Goal: Information Seeking & Learning: Learn about a topic

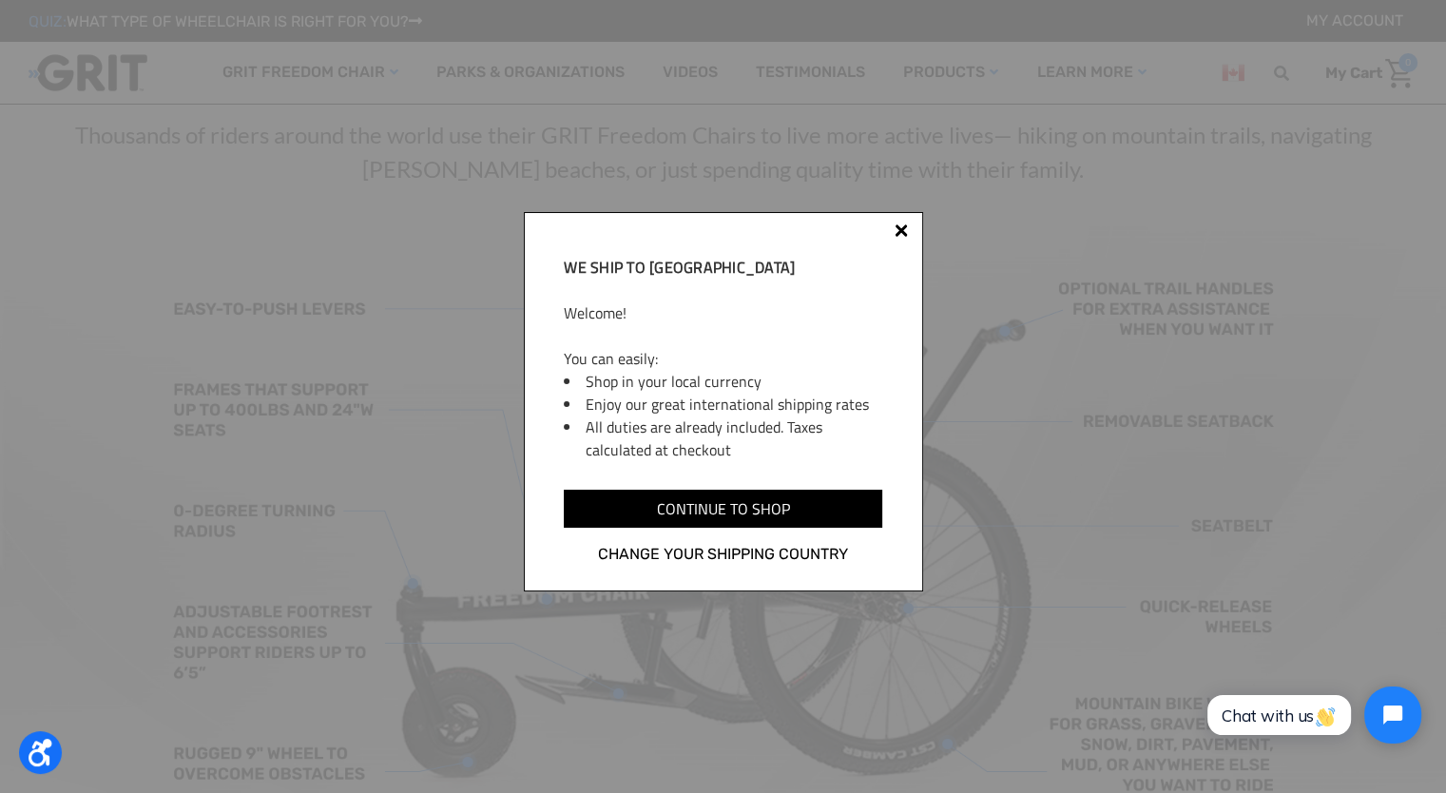
click at [901, 231] on div at bounding box center [900, 230] width 13 height 13
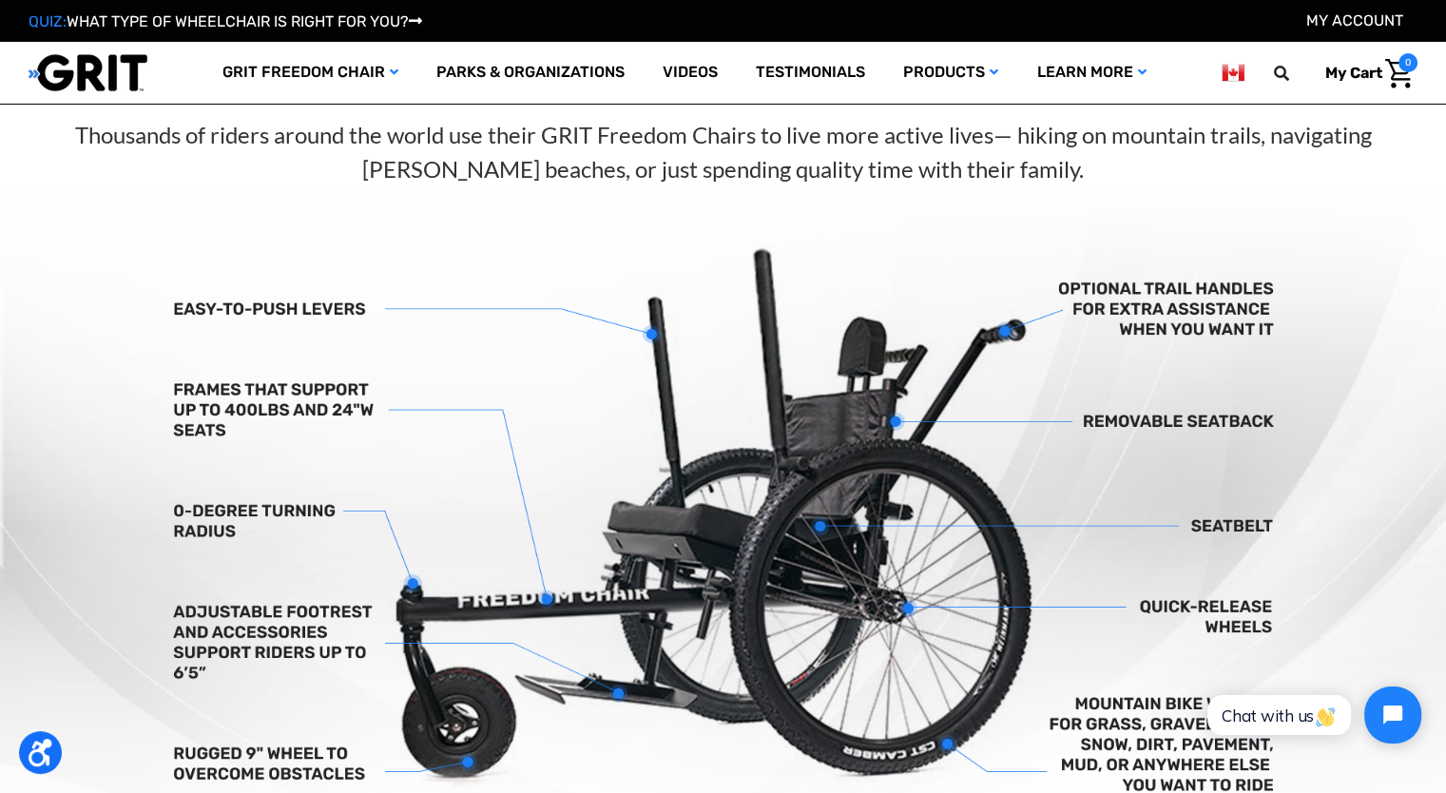
click at [869, 276] on img at bounding box center [723, 525] width 1446 height 678
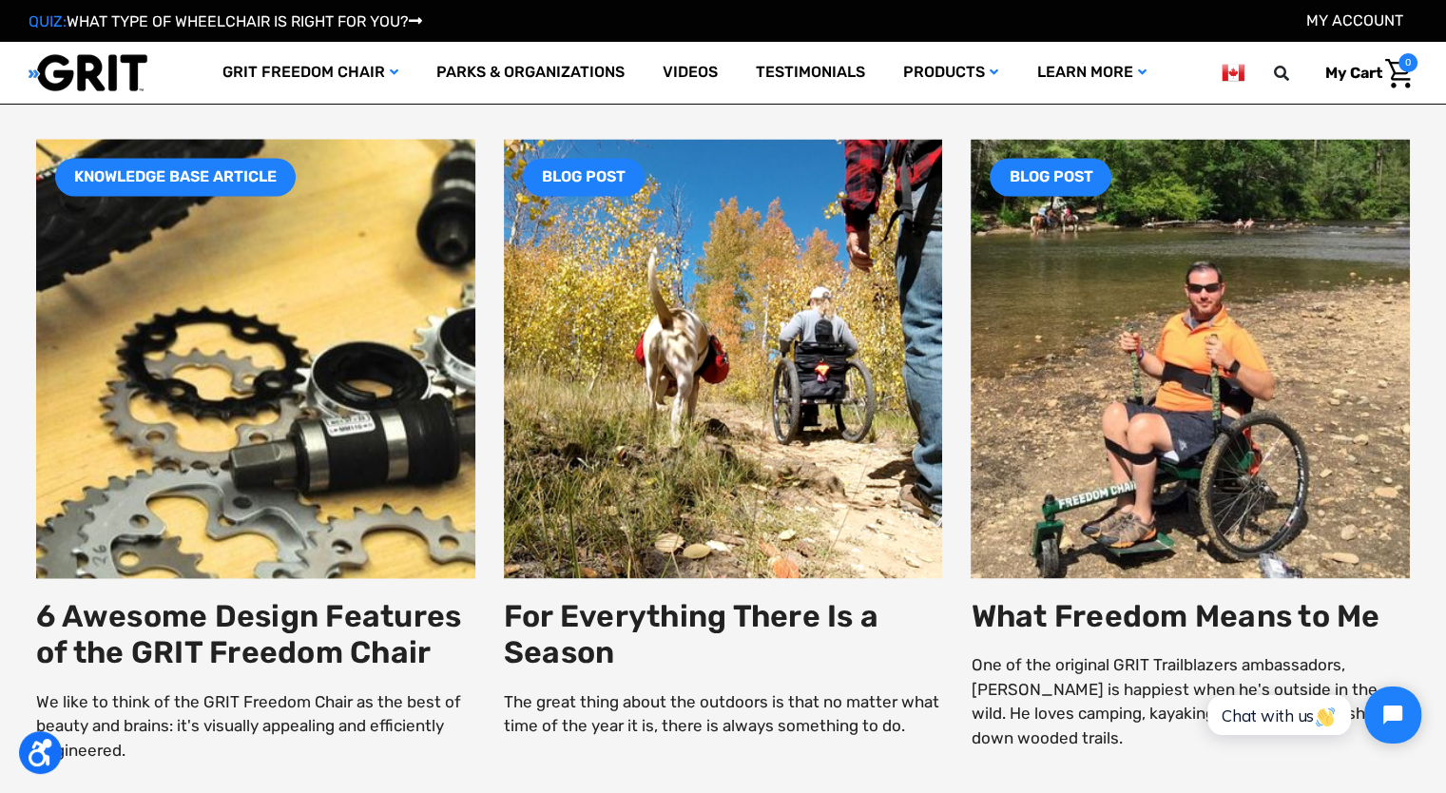
scroll to position [3212, 0]
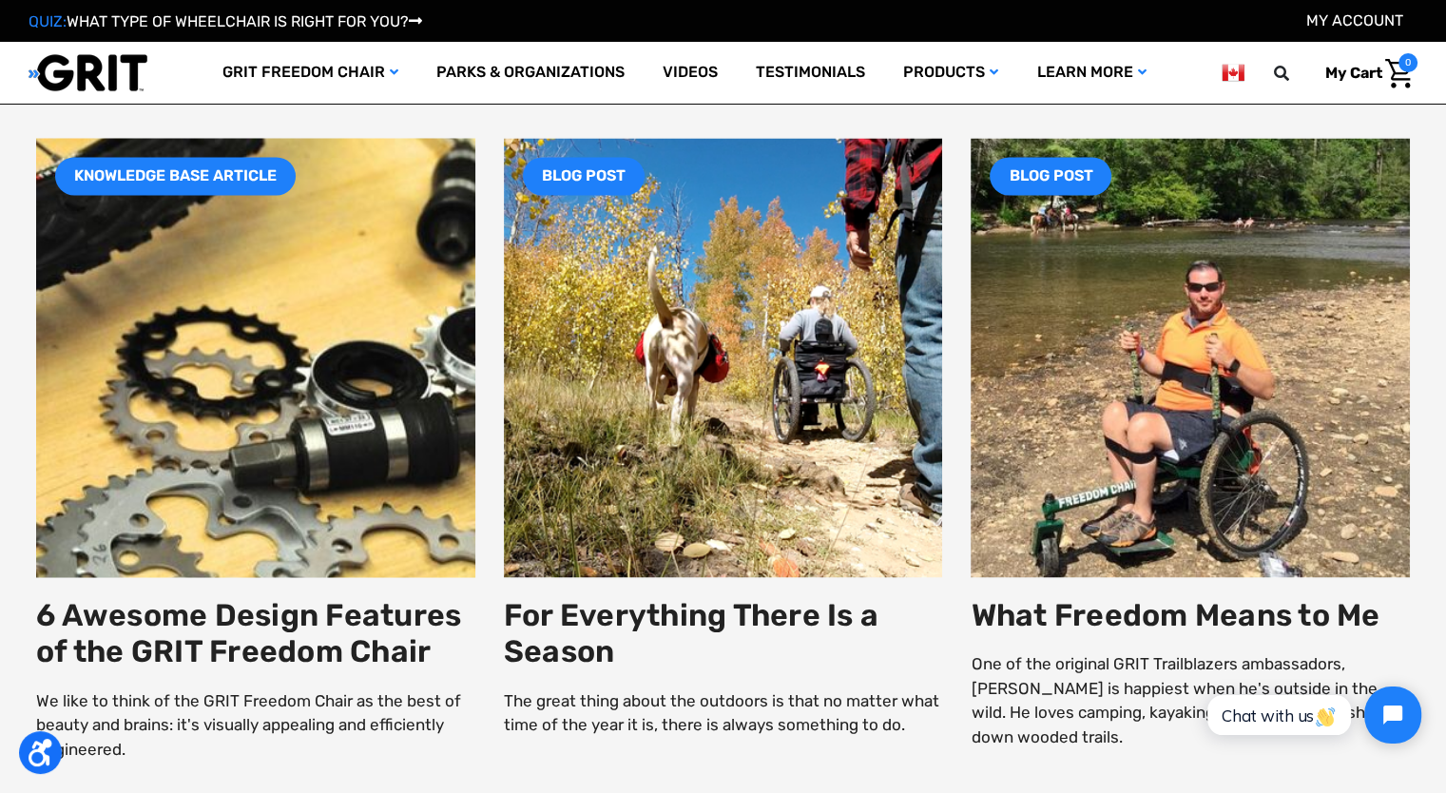
click at [382, 469] on img at bounding box center [255, 357] width 527 height 527
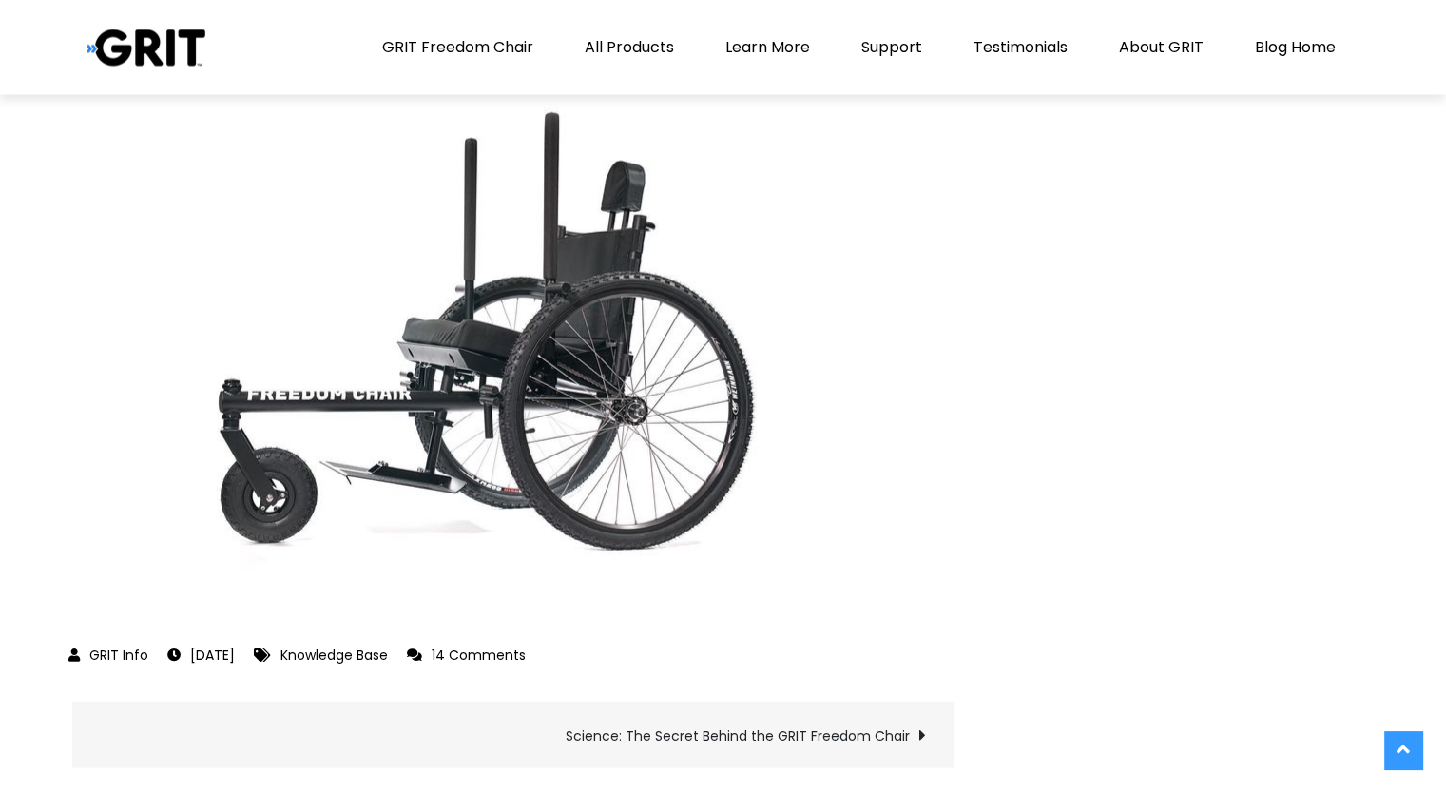
scroll to position [4237, 0]
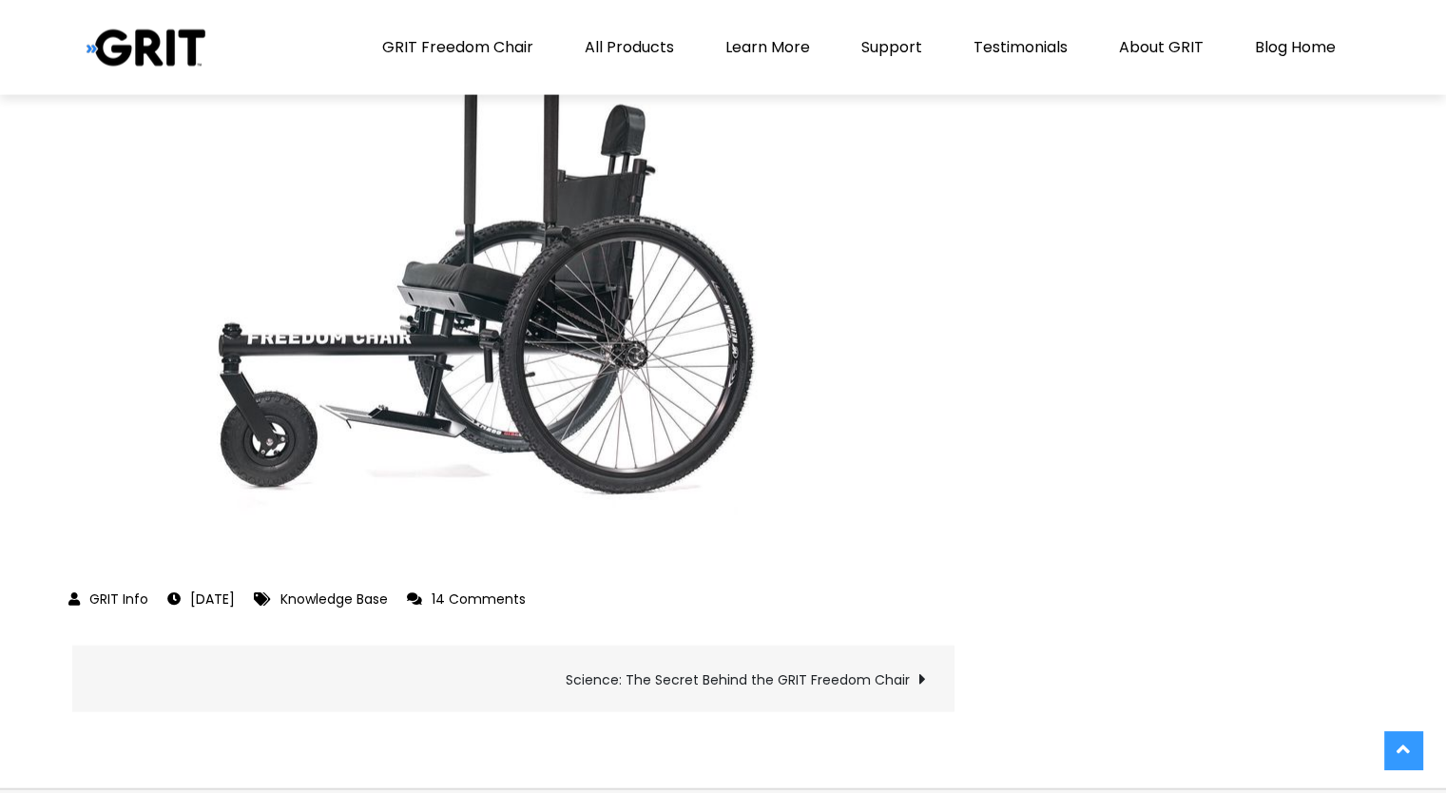
click at [787, 147] on img at bounding box center [452, 282] width 760 height 507
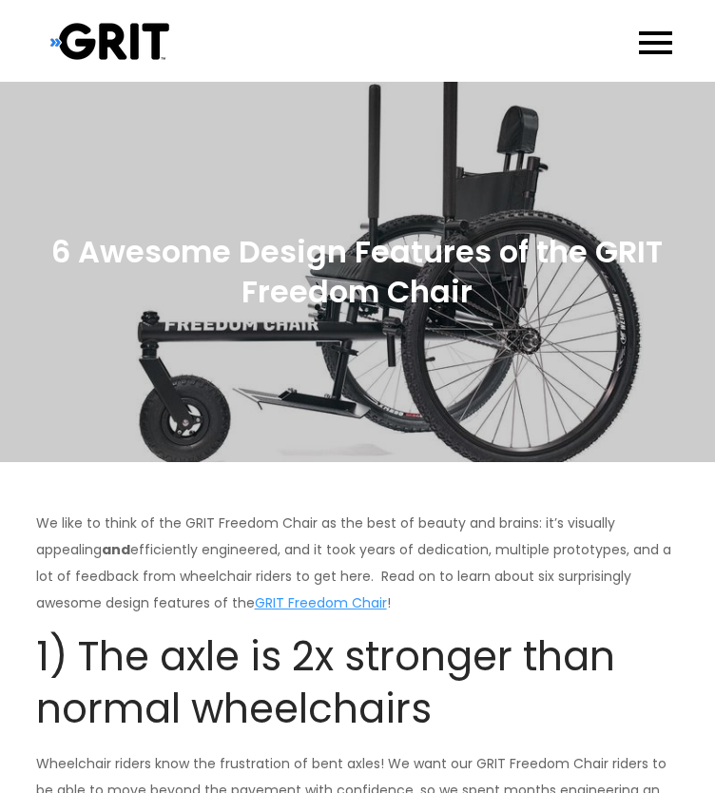
click at [681, 2] on header "GRIT Blog and Knowledge Base Move Beyond Life’s Limits GRIT Freedom Chair All P…" at bounding box center [357, 41] width 715 height 82
click at [676, 40] on button "Primary Menu" at bounding box center [655, 41] width 62 height 62
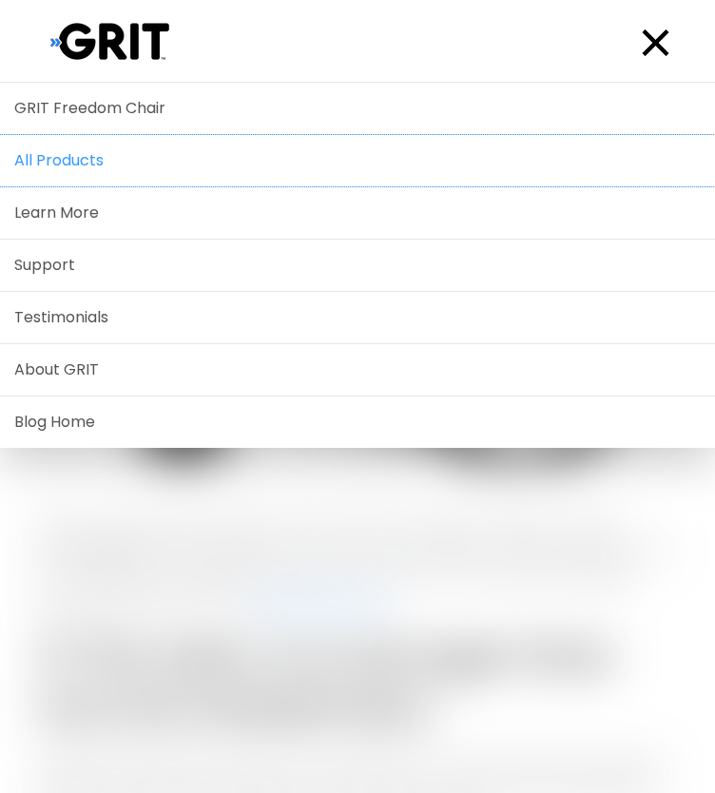
click at [332, 150] on link "All Products" at bounding box center [357, 160] width 715 height 51
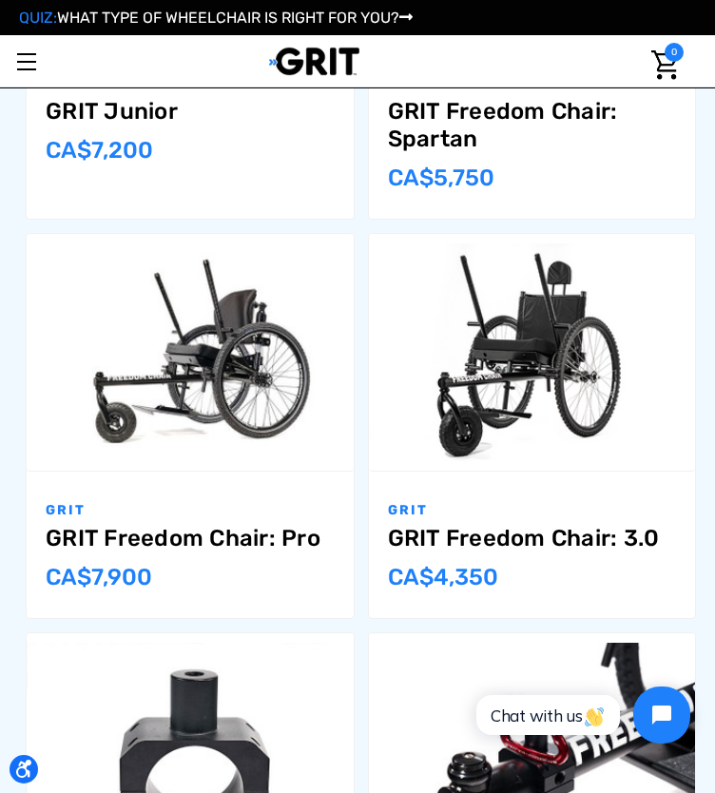
scroll to position [654, 0]
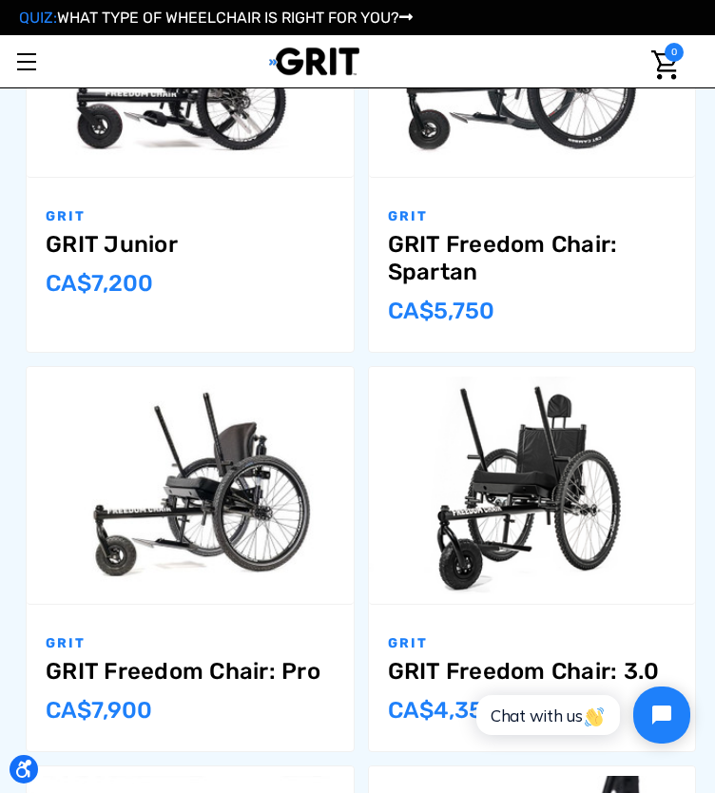
click at [335, 658] on link "GRIT Freedom Chair: Pro" at bounding box center [190, 672] width 289 height 28
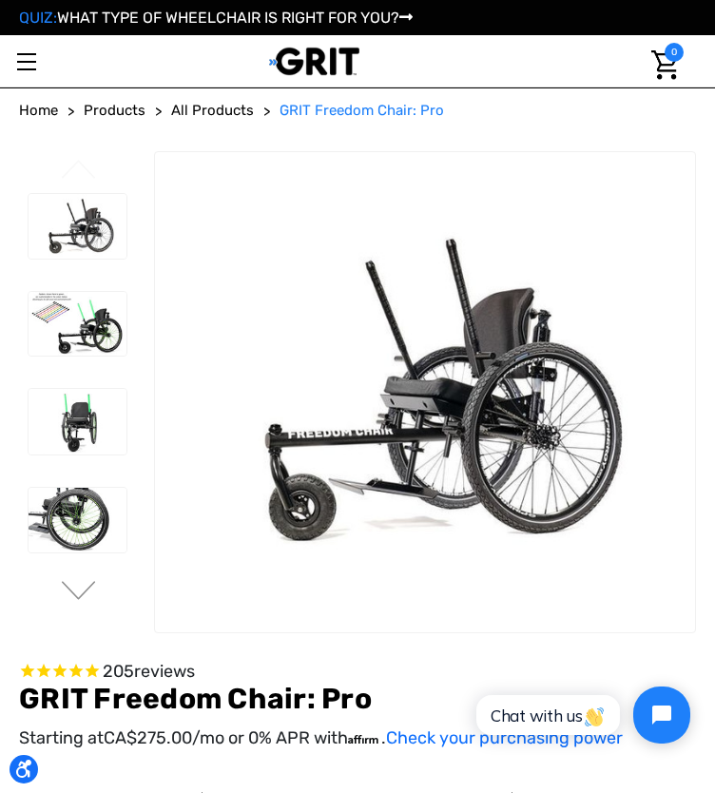
click at [39, 87] on link "Toggle menu" at bounding box center [26, 61] width 52 height 52
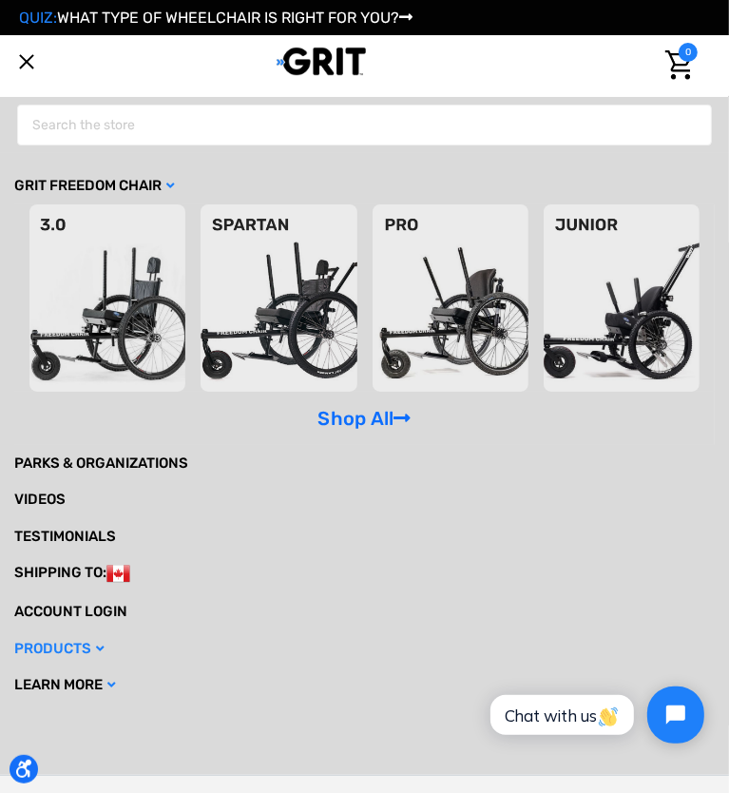
click at [48, 87] on link "Toggle menu" at bounding box center [26, 61] width 52 height 52
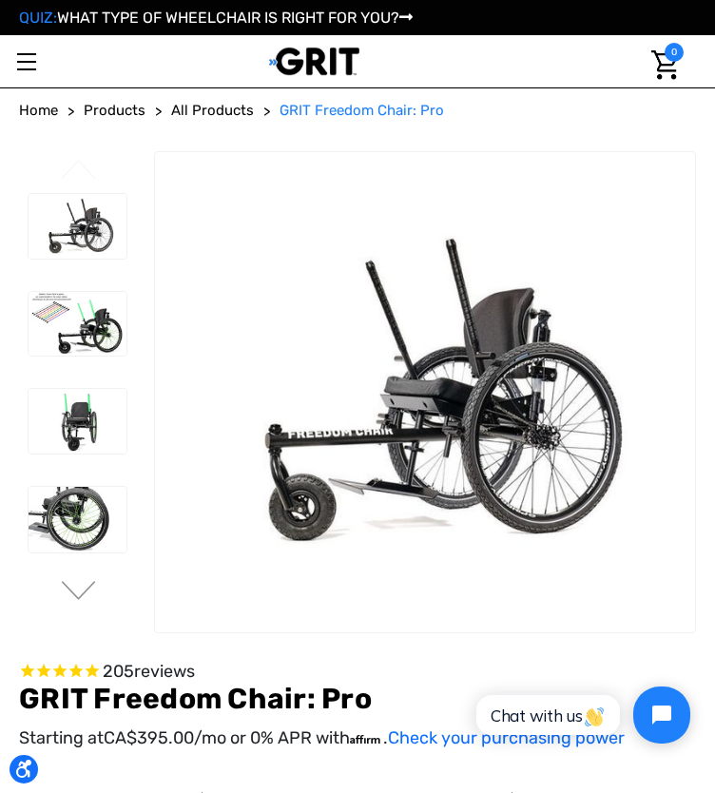
click at [40, 87] on link "Toggle menu" at bounding box center [26, 61] width 52 height 52
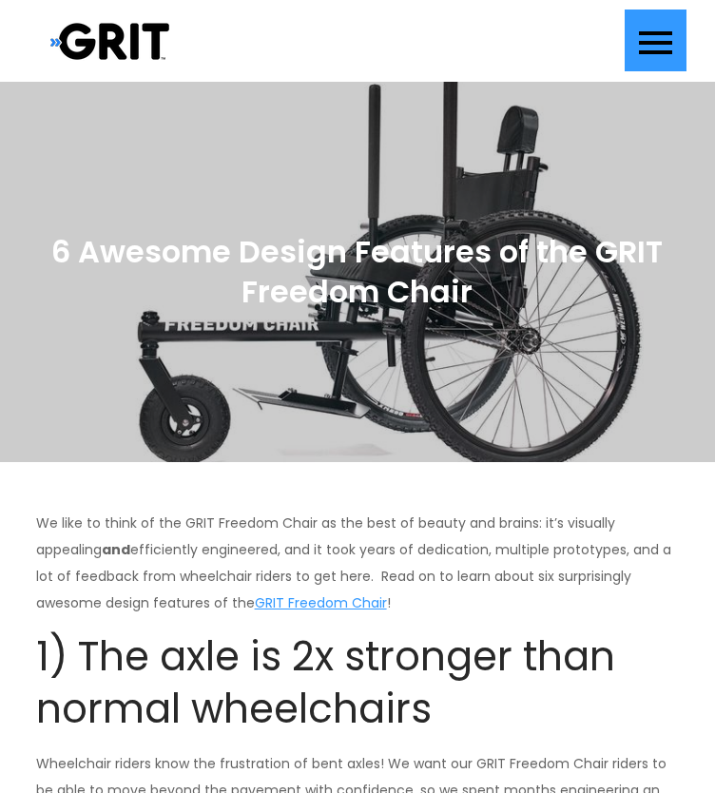
click at [666, 41] on span "Primary Menu" at bounding box center [655, 43] width 33 height 4
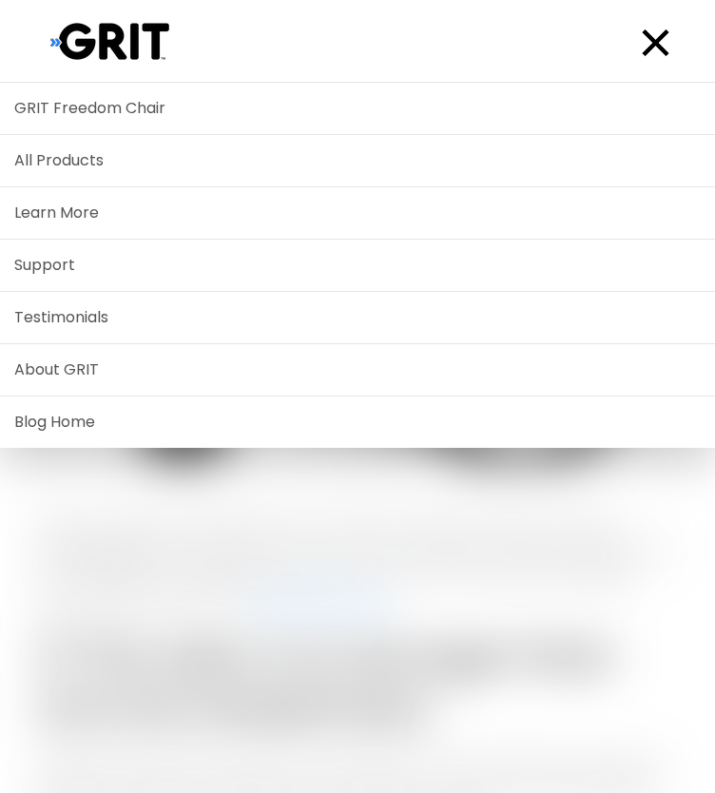
click at [173, 172] on div at bounding box center [357, 272] width 715 height 380
click at [666, 41] on span "Primary Menu" at bounding box center [655, 43] width 33 height 4
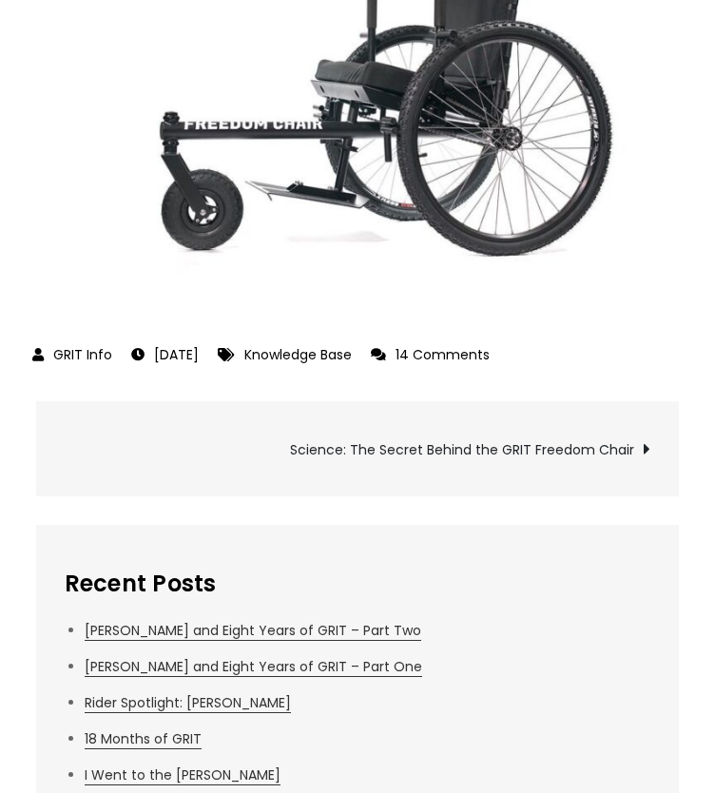
scroll to position [5188, 0]
